Goal: Download file/media

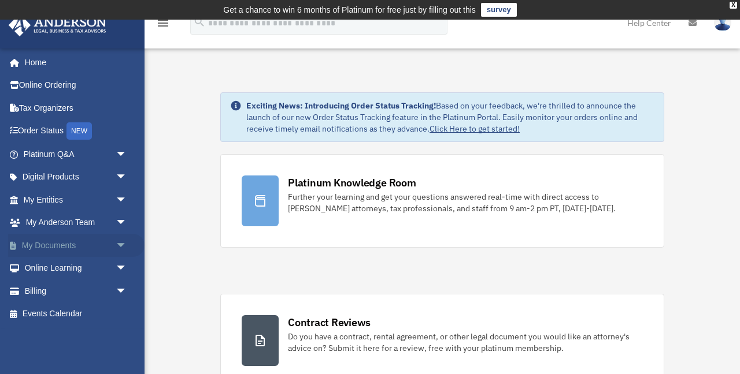
click at [80, 250] on link "My Documents arrow_drop_down" at bounding box center [76, 245] width 136 height 23
click at [120, 243] on span "arrow_drop_down" at bounding box center [127, 246] width 23 height 24
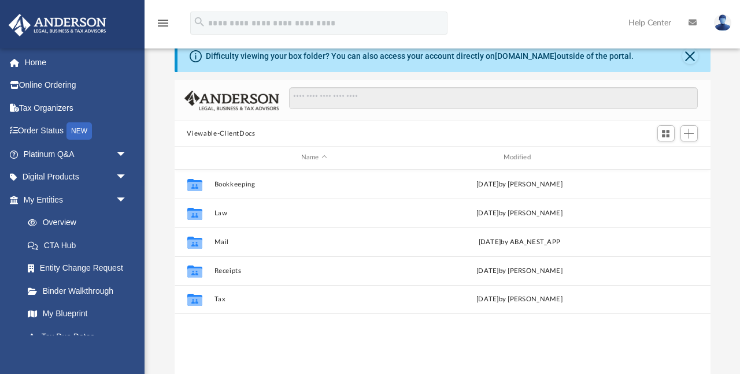
scroll to position [51, 0]
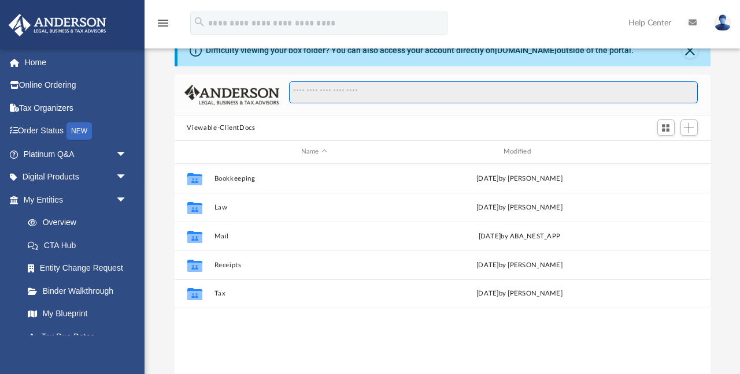
click at [354, 95] on input "Search files and folders" at bounding box center [493, 92] width 408 height 22
type input "***"
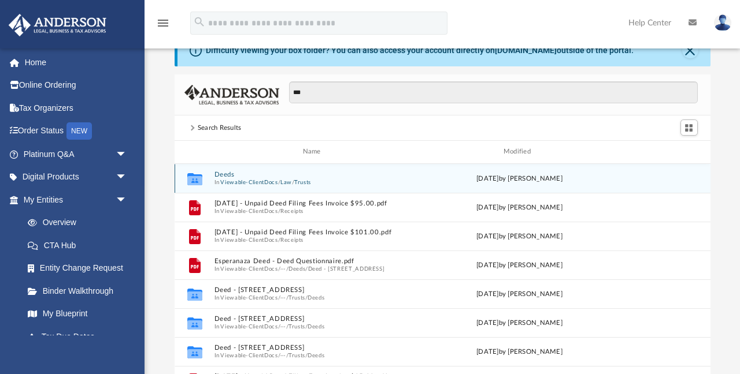
click at [220, 183] on span "In Viewable-ClientDocs / Law / Trusts" at bounding box center [314, 183] width 200 height 8
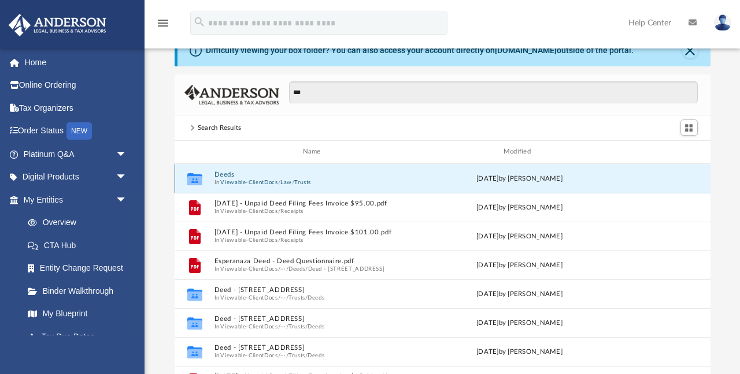
click at [220, 173] on button "Deeds" at bounding box center [314, 175] width 200 height 8
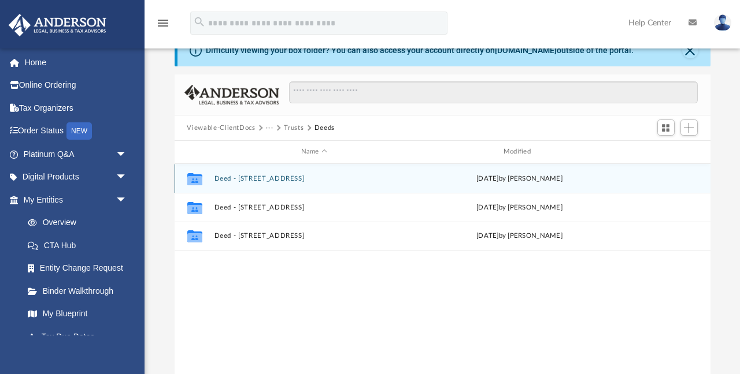
click at [248, 172] on div "Collaborated Folder Deed - 1581 Lodi Avenue Tue Dec 10 2024 by Cora Melot" at bounding box center [443, 178] width 536 height 29
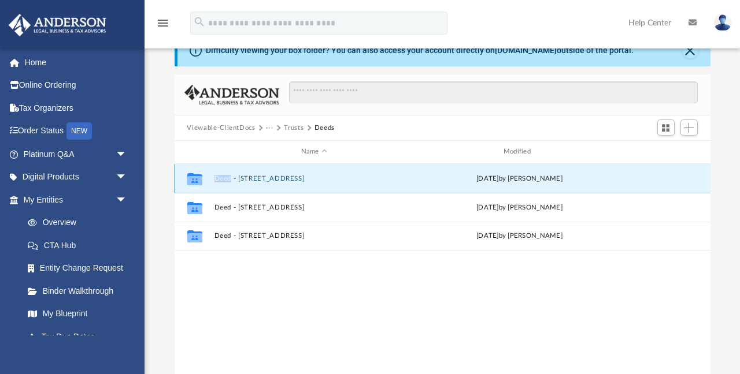
click at [248, 172] on div "Collaborated Folder Deed - 1581 Lodi Avenue Tue Dec 10 2024 by Cora Melot" at bounding box center [443, 178] width 536 height 29
click at [248, 175] on button "Deed - 1581 Lodi Avenue" at bounding box center [314, 179] width 200 height 8
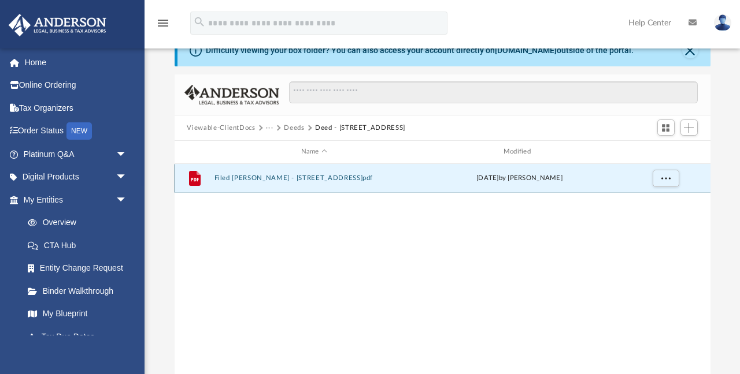
click at [255, 177] on button "Filed Grant Deed - 1581 Lodi Avenue.pdf" at bounding box center [314, 179] width 200 height 8
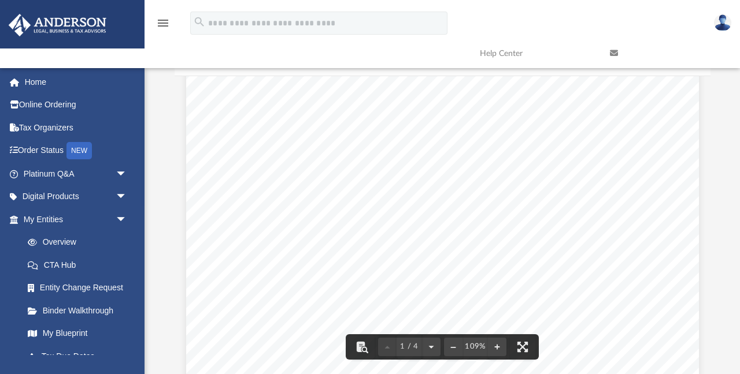
scroll to position [0, 0]
click at [670, 76] on link at bounding box center [666, 54] width 130 height 46
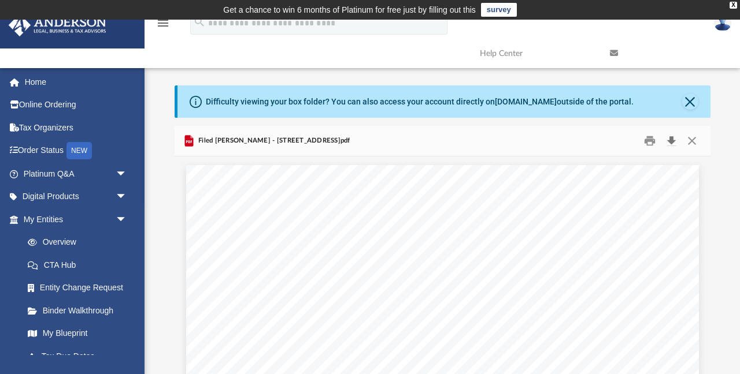
click at [673, 136] on button "Download" at bounding box center [671, 141] width 21 height 18
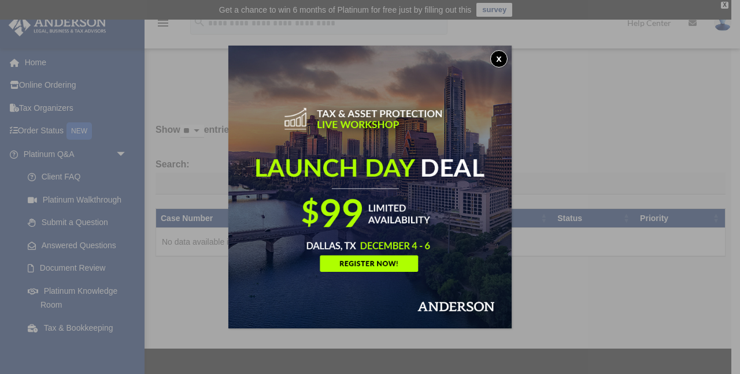
click at [499, 61] on button "x" at bounding box center [498, 58] width 17 height 17
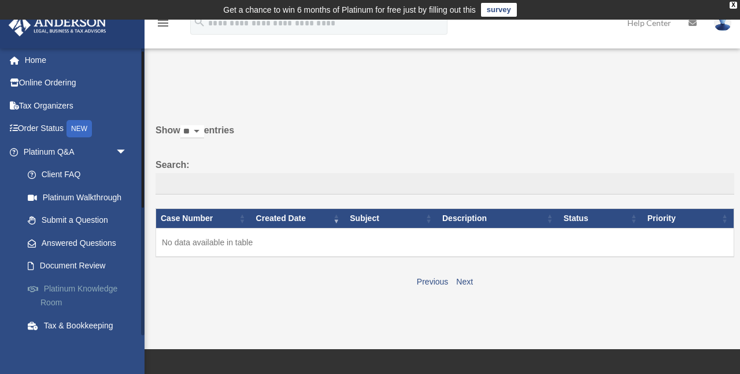
scroll to position [2, 0]
click at [123, 150] on span "arrow_drop_down" at bounding box center [127, 153] width 23 height 24
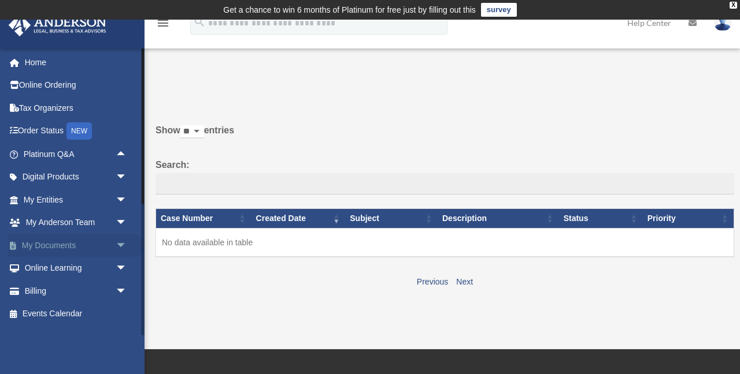
click at [106, 243] on link "My Documents arrow_drop_down" at bounding box center [76, 245] width 136 height 23
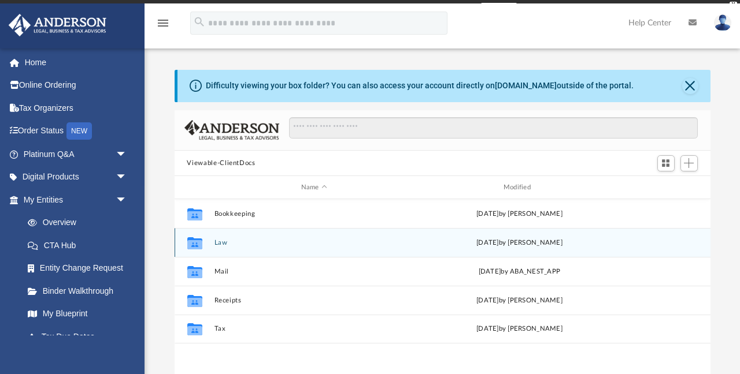
scroll to position [262, 536]
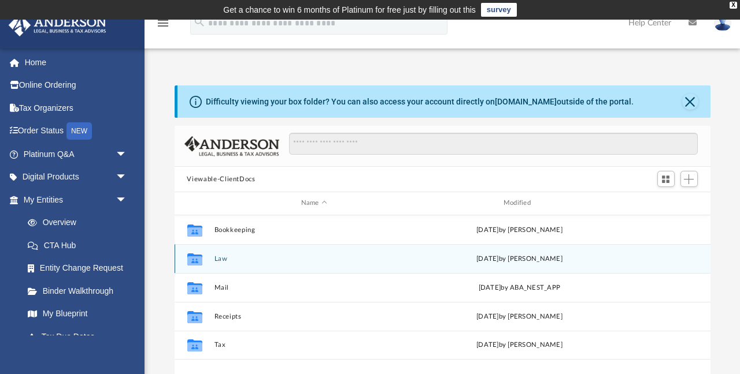
click at [219, 259] on button "Law" at bounding box center [314, 259] width 200 height 8
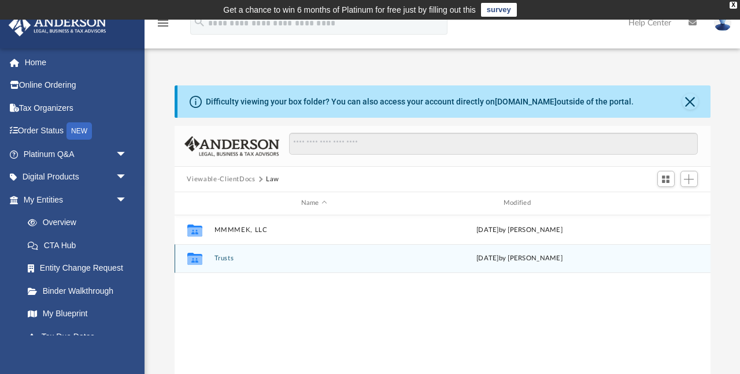
click at [221, 265] on div "Collaborated Folder Trusts Fri Sep 19 2025 by Brandi Williamson" at bounding box center [443, 258] width 536 height 29
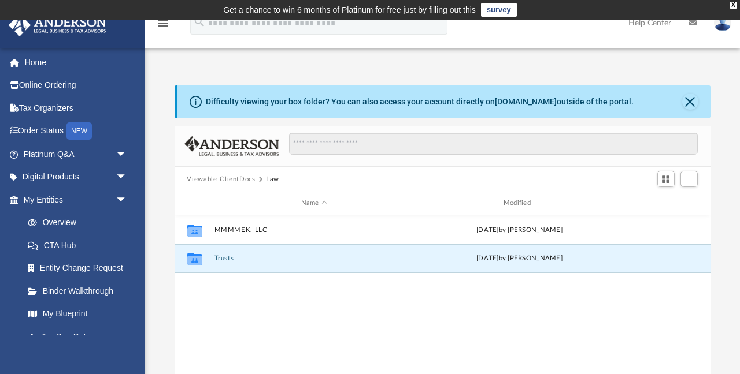
click at [222, 259] on button "Trusts" at bounding box center [314, 259] width 200 height 8
click at [222, 255] on button "Statutory Trusts" at bounding box center [314, 259] width 200 height 8
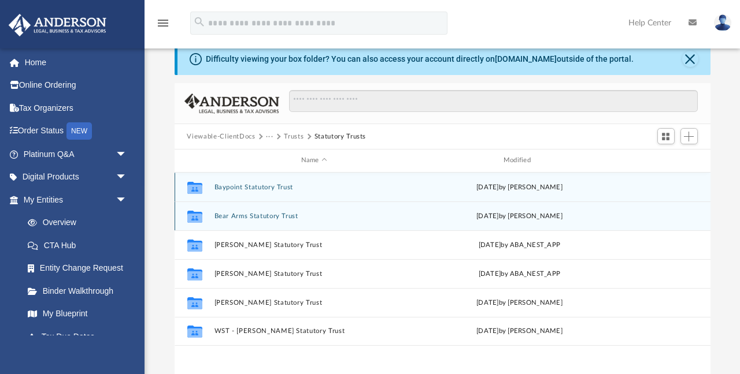
scroll to position [44, 0]
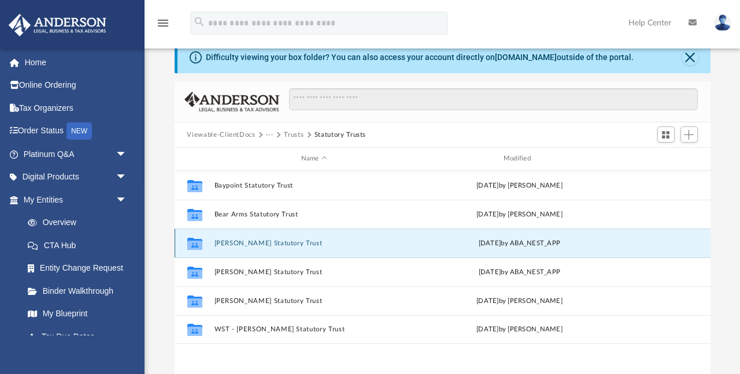
click at [227, 246] on button "Esperanza Blanca Statutory Trust" at bounding box center [314, 244] width 200 height 8
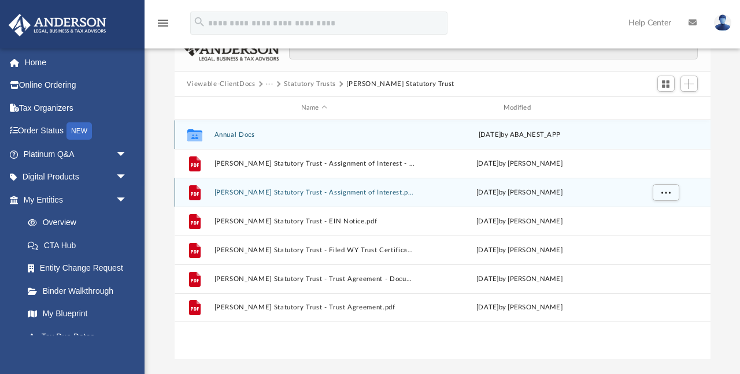
scroll to position [97, 0]
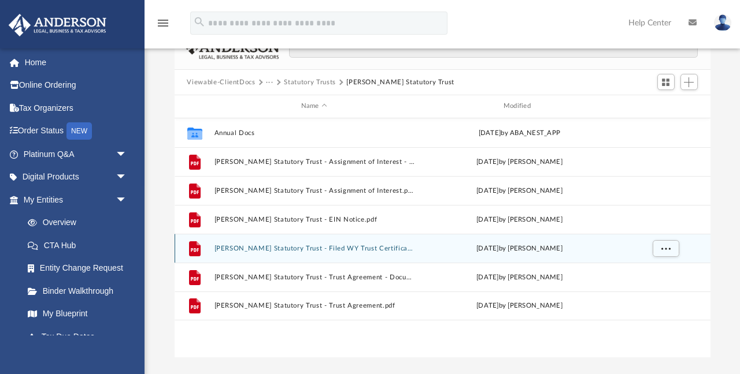
click at [248, 248] on button "Esperanza Blanca Statutory Trust - Filed WY Trust Certificate.pdf" at bounding box center [314, 249] width 200 height 8
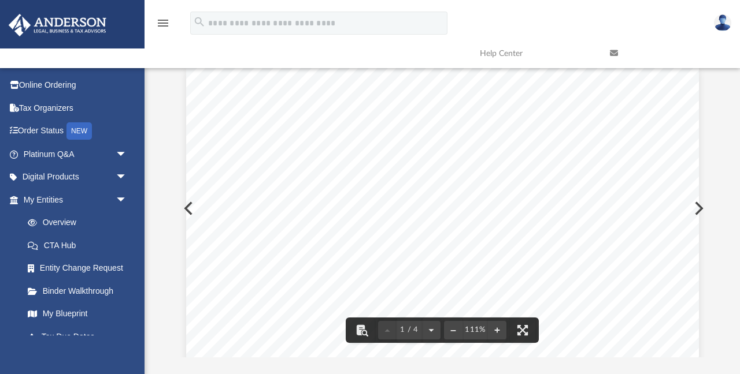
scroll to position [0, 0]
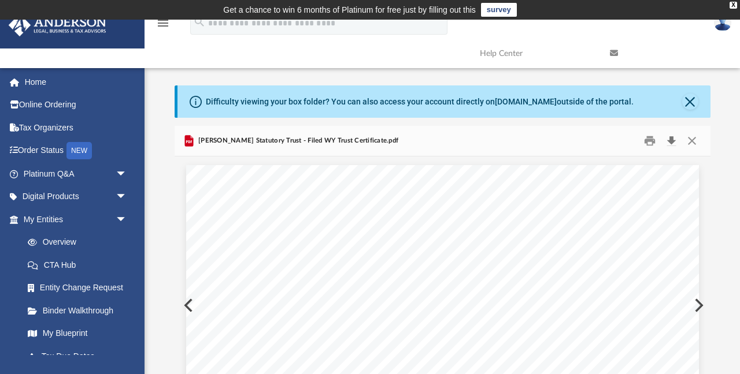
click at [671, 138] on button "Download" at bounding box center [671, 141] width 21 height 18
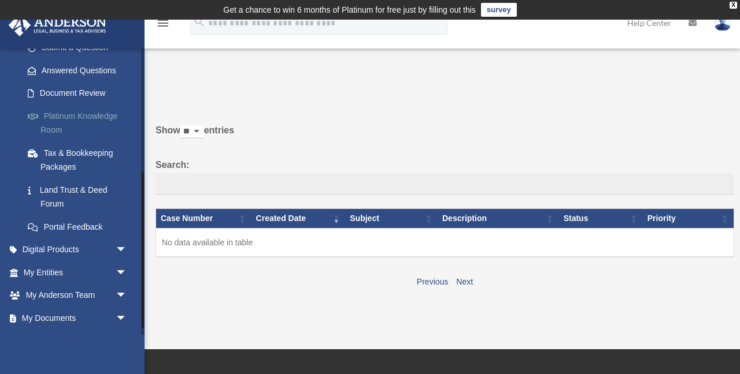
scroll to position [227, 0]
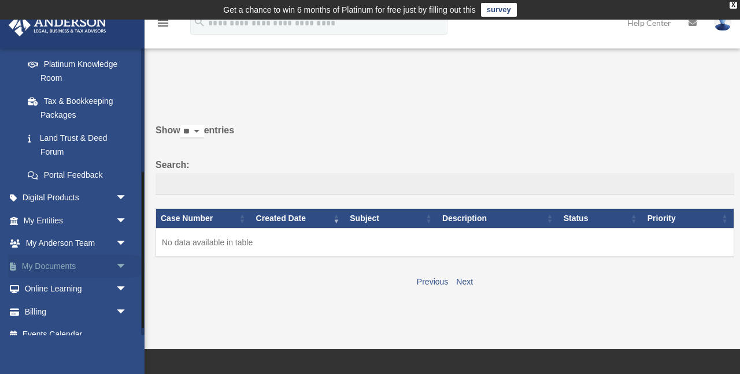
click at [98, 263] on link "My Documents arrow_drop_down" at bounding box center [76, 266] width 136 height 23
click at [121, 265] on span "arrow_drop_down" at bounding box center [127, 267] width 23 height 24
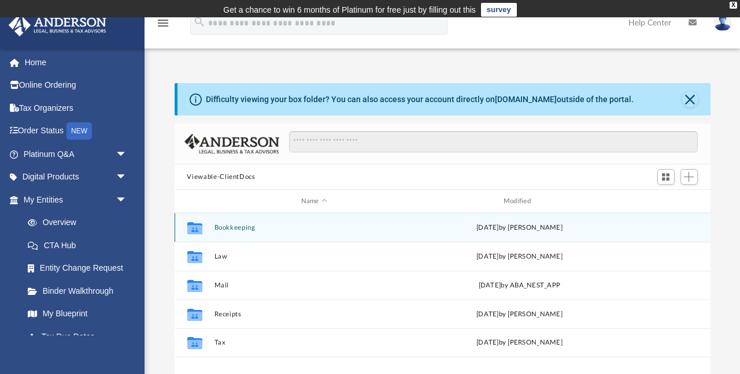
scroll to position [12, 0]
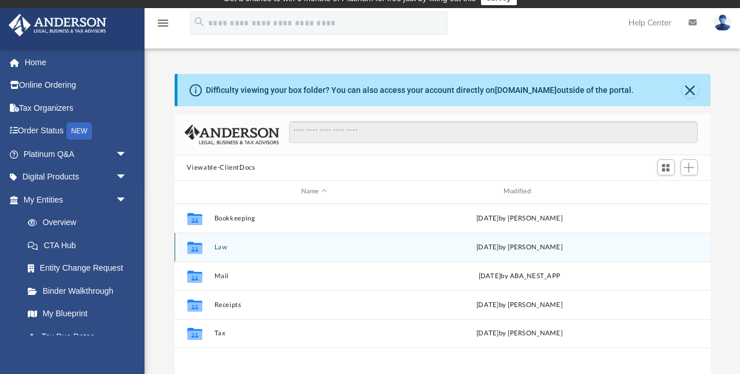
click at [215, 246] on button "Law" at bounding box center [314, 248] width 200 height 8
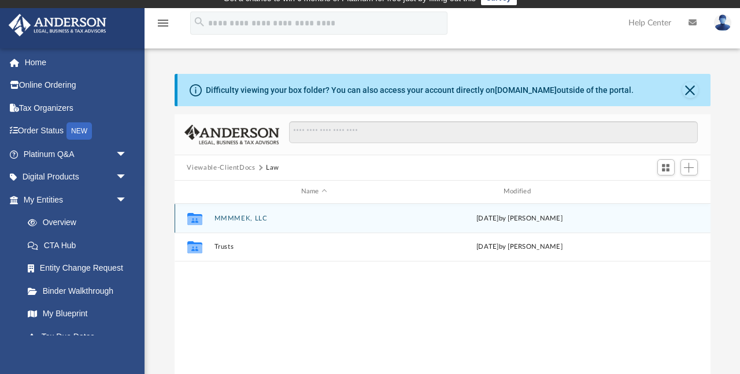
click at [244, 222] on div "Collaborated Folder MMMMEK, LLC [DATE] by [PERSON_NAME]" at bounding box center [443, 218] width 536 height 29
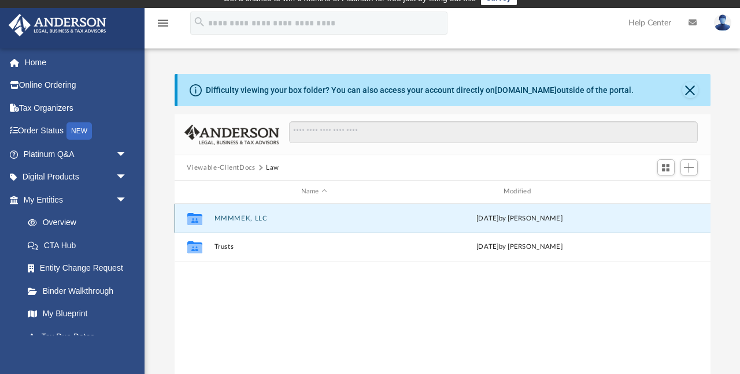
click at [244, 217] on button "MMMMEK, LLC" at bounding box center [314, 219] width 200 height 8
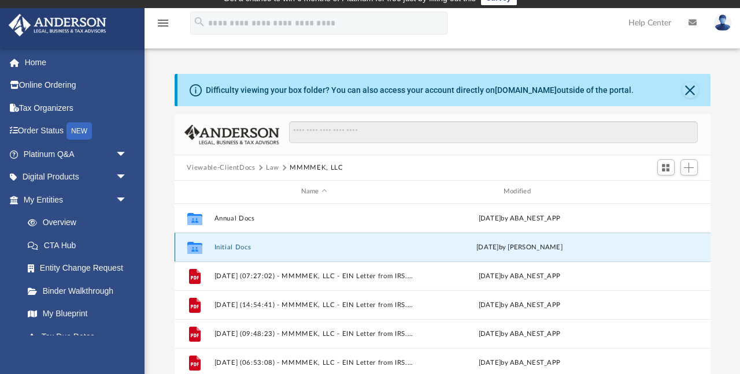
click at [237, 248] on button "Initial Docs" at bounding box center [314, 248] width 200 height 8
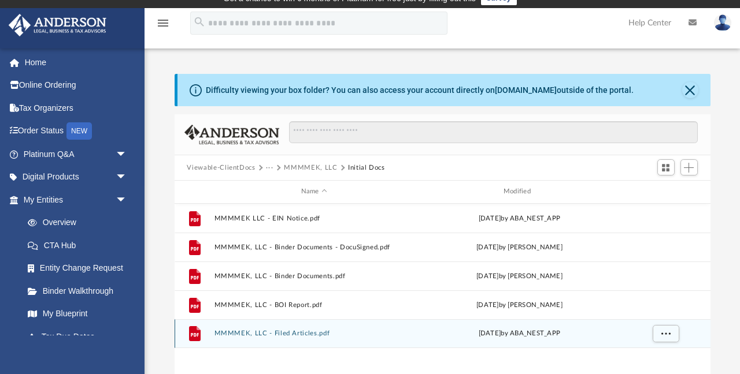
click at [281, 331] on button "MMMMEK, LLC - Filed Articles.pdf" at bounding box center [314, 334] width 200 height 8
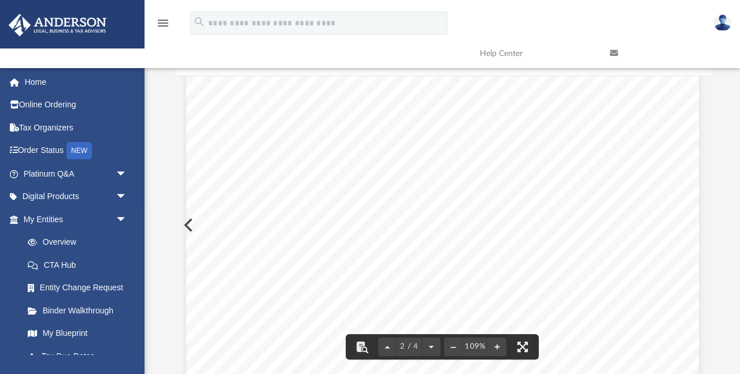
scroll to position [810, 0]
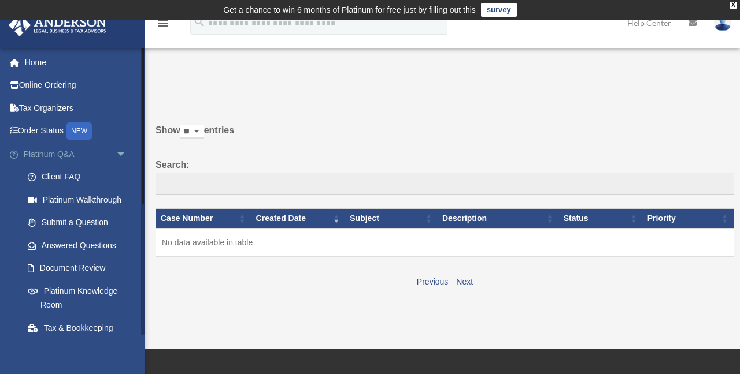
click at [123, 151] on span "arrow_drop_down" at bounding box center [127, 155] width 23 height 24
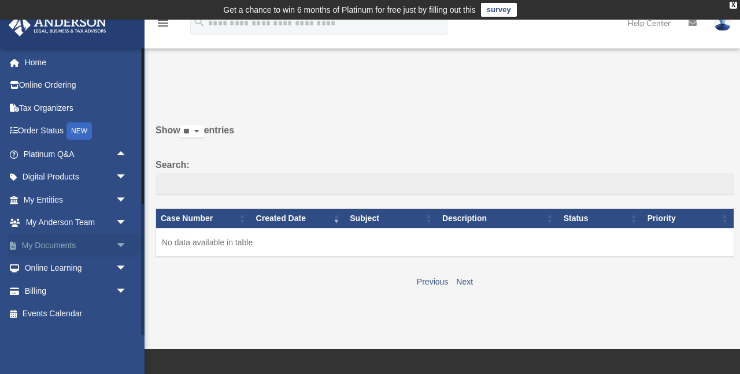
click at [90, 248] on link "My Documents arrow_drop_down" at bounding box center [76, 245] width 136 height 23
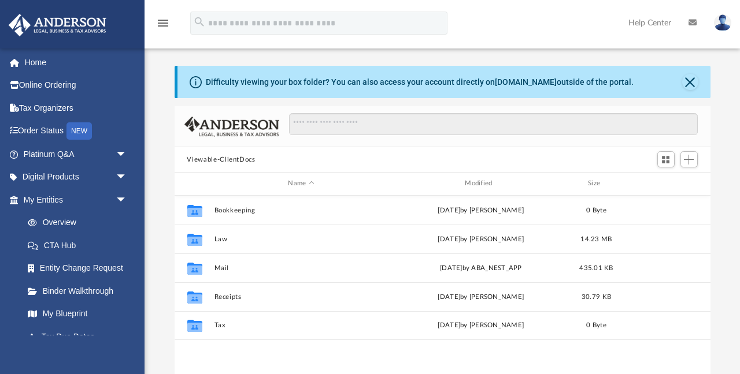
scroll to position [262, 536]
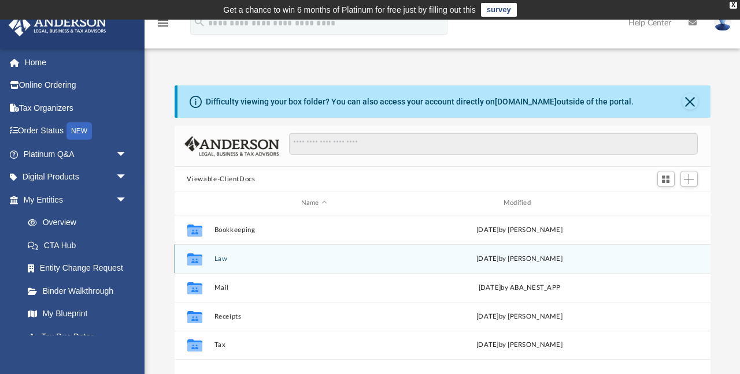
click at [196, 258] on icon "grid" at bounding box center [194, 259] width 15 height 12
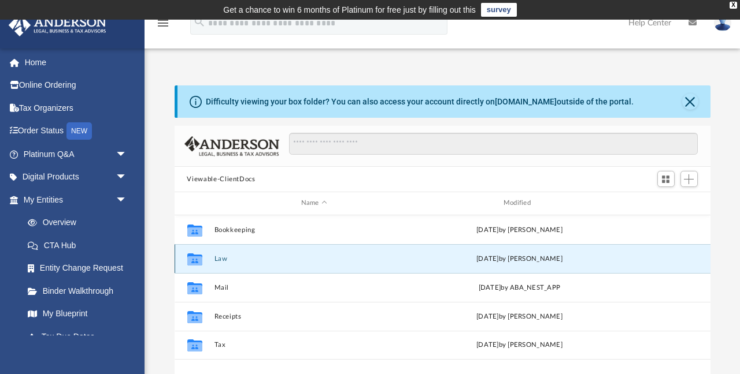
click at [196, 258] on icon "grid" at bounding box center [194, 259] width 15 height 12
click at [217, 258] on button "Law" at bounding box center [314, 259] width 200 height 8
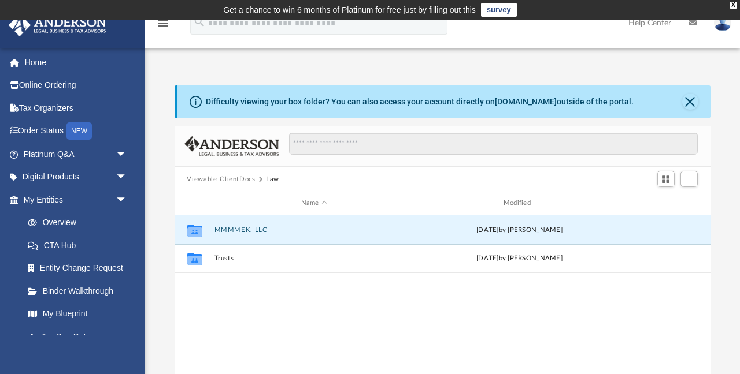
click at [232, 228] on button "MMMMEK, LLC" at bounding box center [314, 231] width 200 height 8
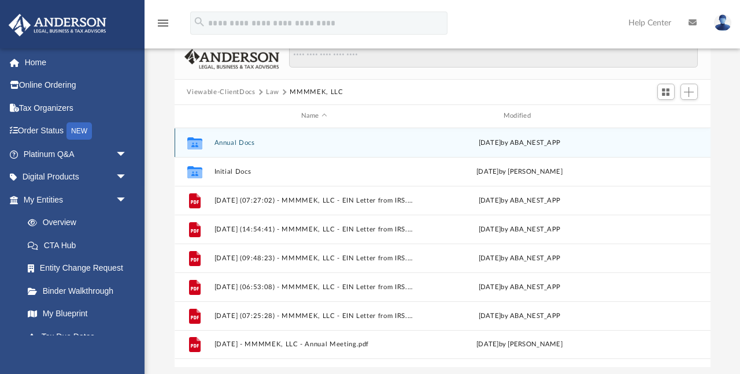
scroll to position [0, 0]
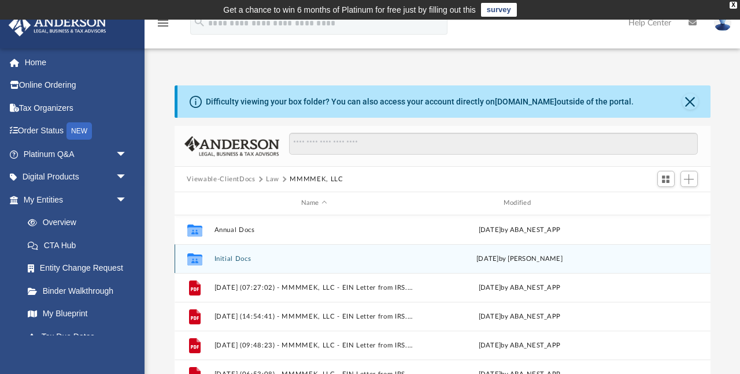
click at [233, 260] on button "Initial Docs" at bounding box center [314, 259] width 200 height 8
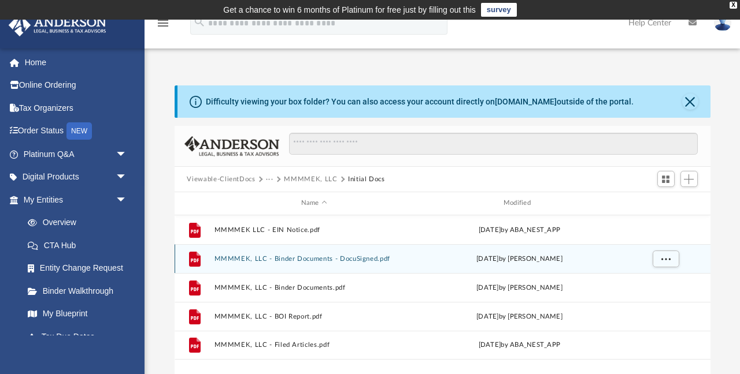
click at [246, 258] on button "MMMMEK, LLC - Binder Documents - DocuSigned.pdf" at bounding box center [314, 259] width 200 height 8
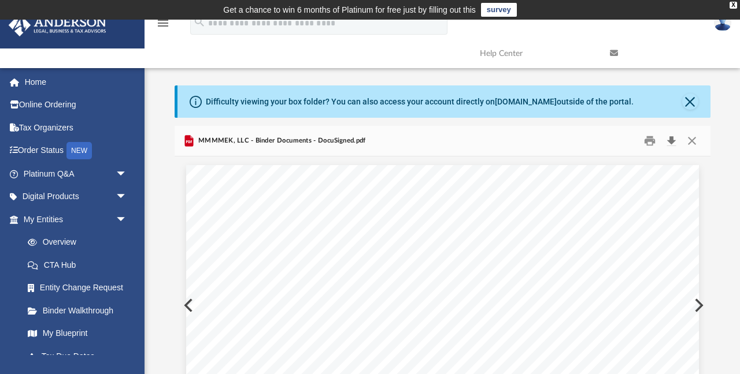
click at [669, 140] on button "Download" at bounding box center [671, 141] width 21 height 18
